Goal: Use online tool/utility: Use online tool/utility

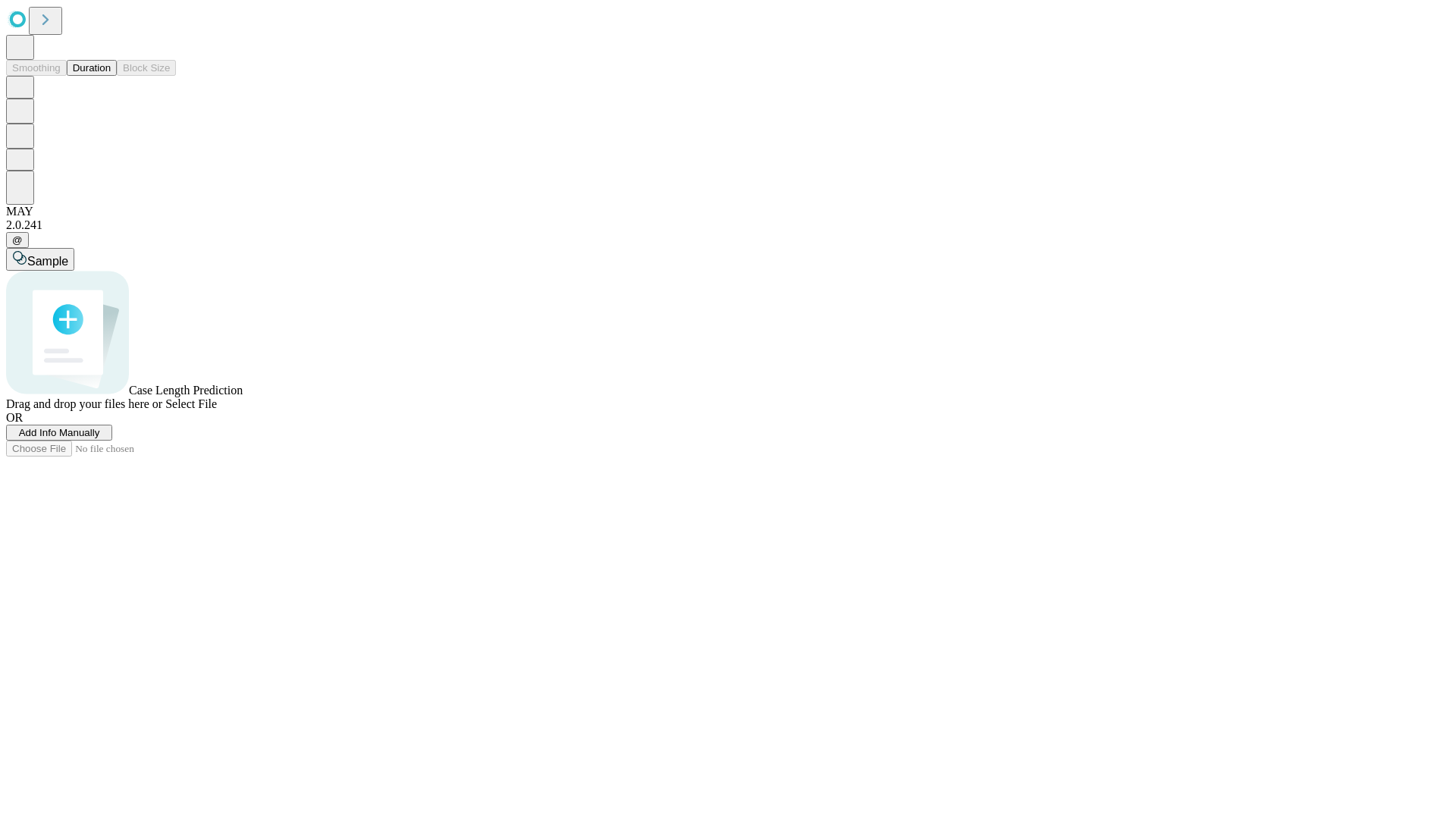
click at [111, 76] on button "Duration" at bounding box center [91, 68] width 50 height 16
click at [100, 439] on span "Add Info Manually" at bounding box center [59, 432] width 81 height 11
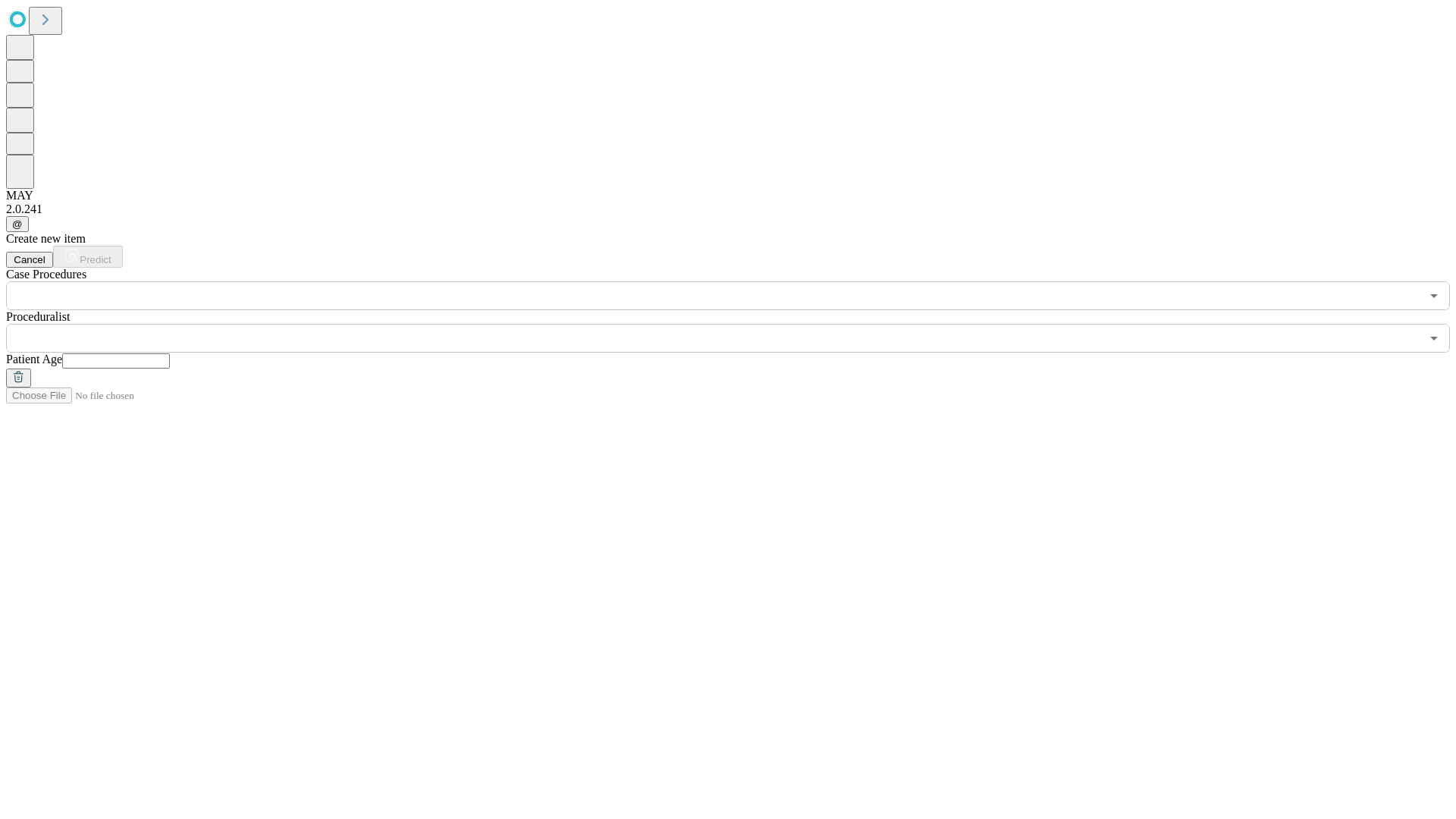
click at [170, 354] on input "text" at bounding box center [116, 360] width 108 height 15
type input "**"
click at [738, 324] on input "text" at bounding box center [713, 338] width 1413 height 29
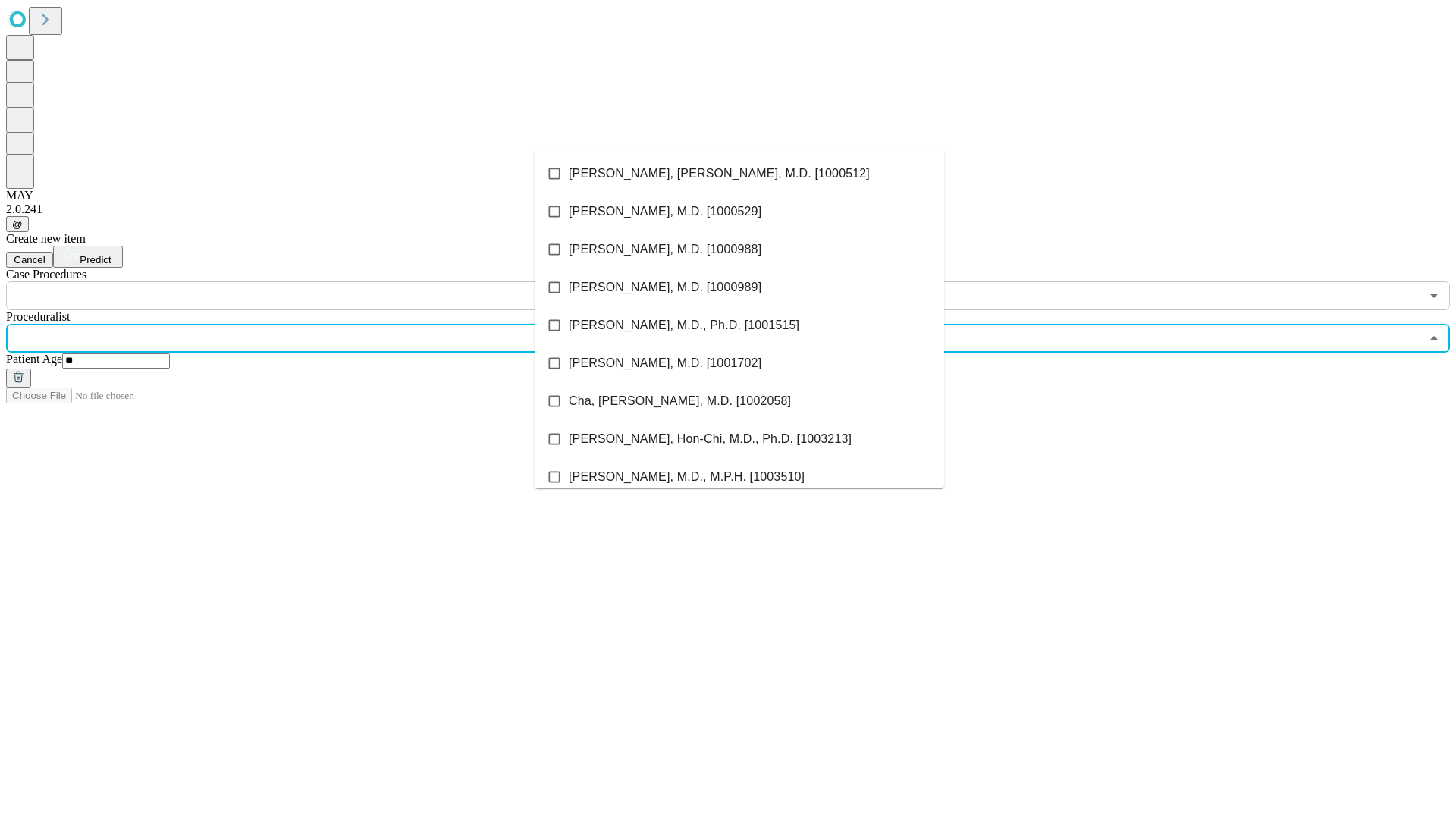
click at [739, 173] on li "[PERSON_NAME], [PERSON_NAME], M.D. [1000512]" at bounding box center [739, 173] width 410 height 38
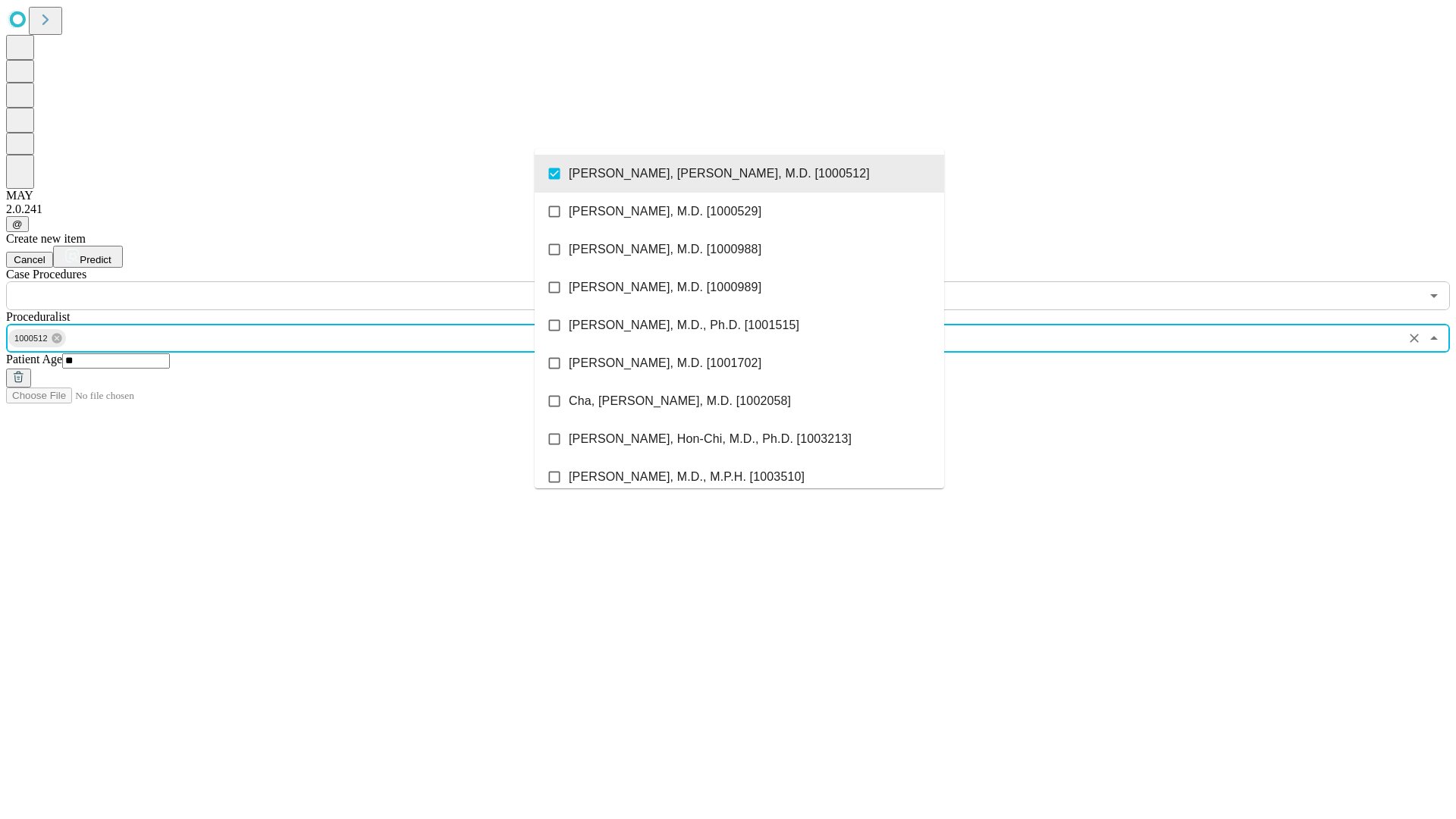
click at [319, 281] on input "text" at bounding box center [713, 295] width 1413 height 29
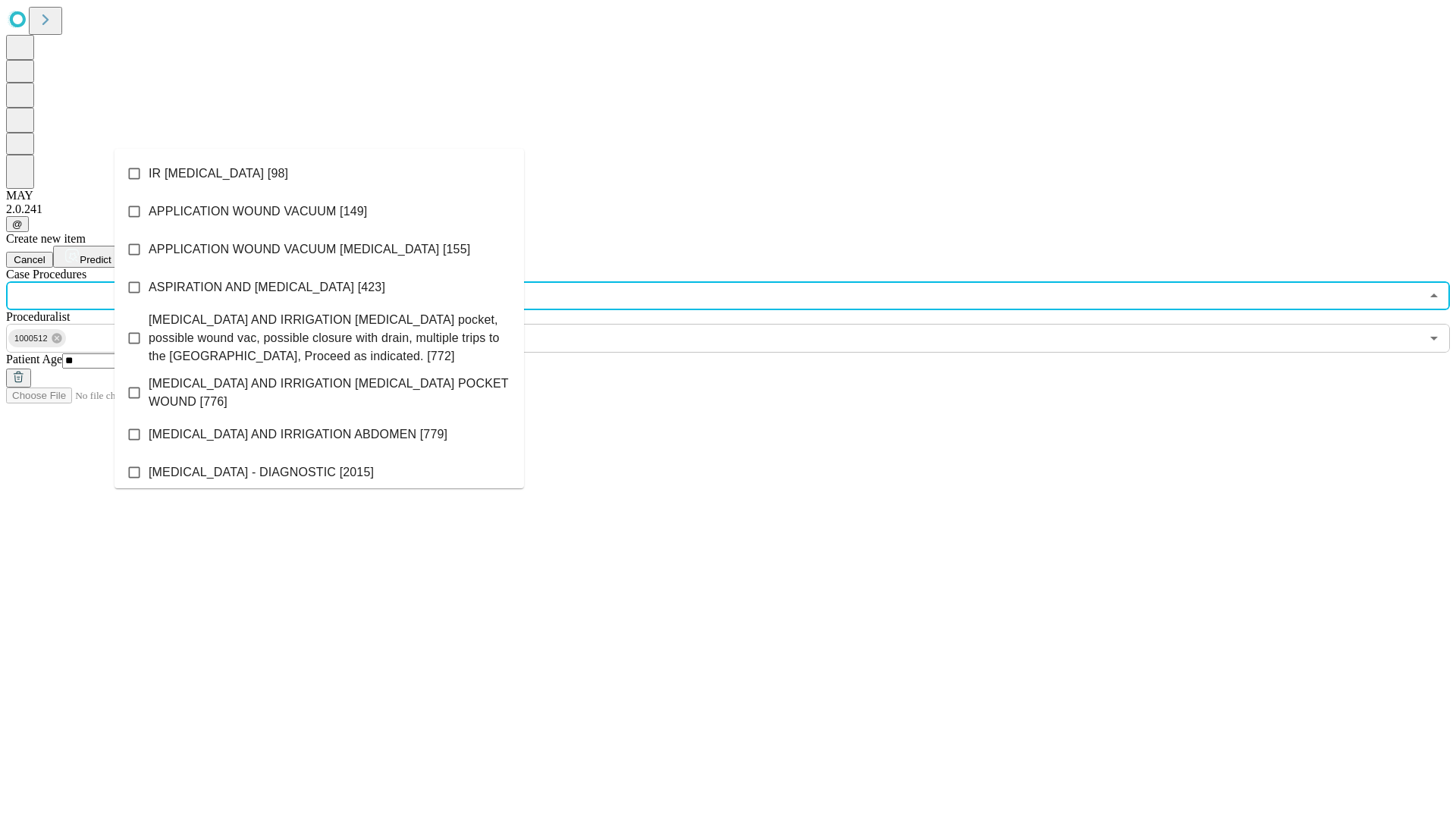
click at [319, 173] on li "IR [MEDICAL_DATA] [98]" at bounding box center [320, 173] width 410 height 38
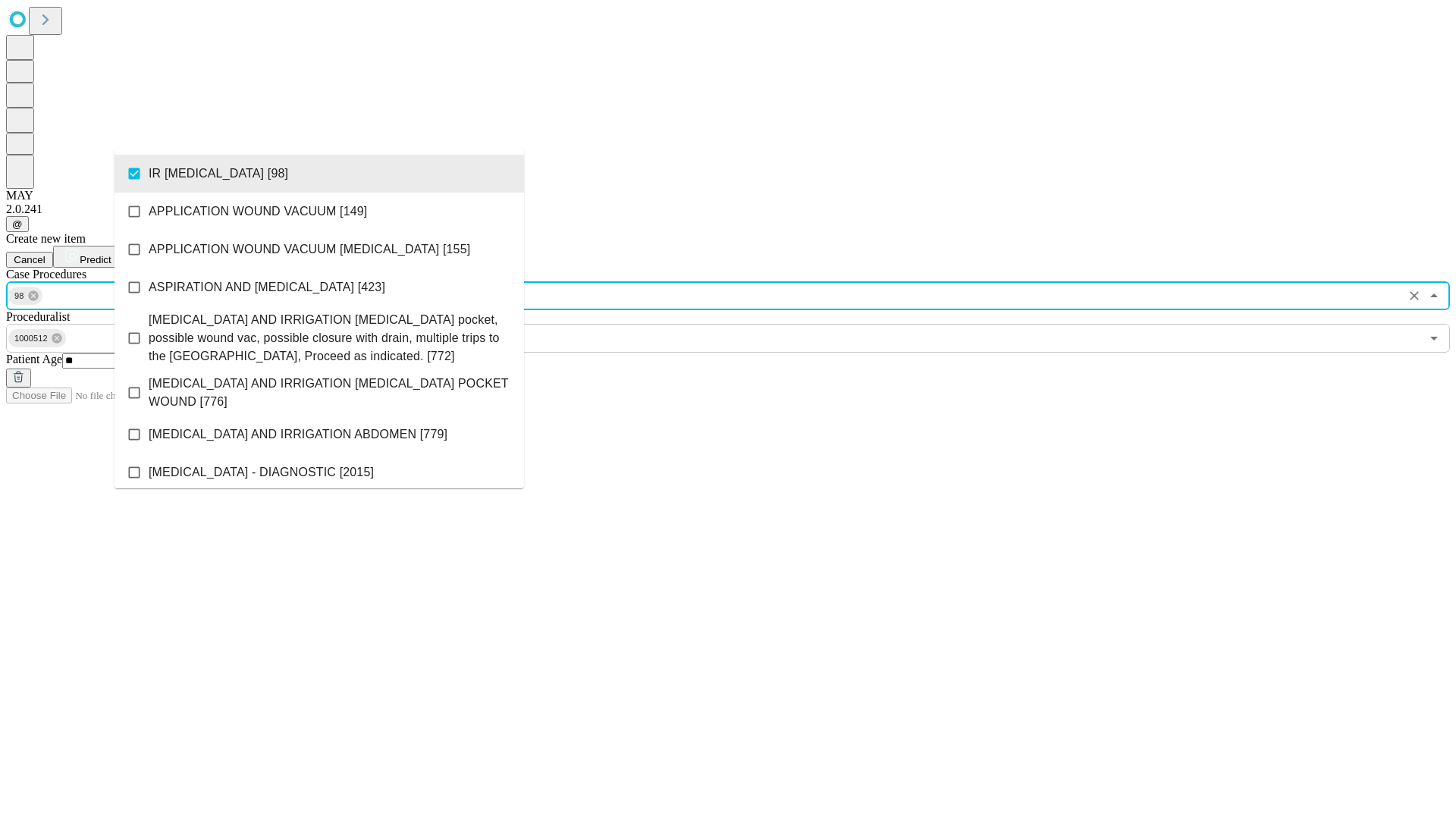
click at [111, 255] on span "Predict" at bounding box center [94, 259] width 31 height 11
